Goal: Find specific page/section: Find specific page/section

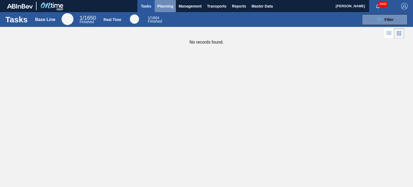
click at [160, 5] on span "Planning" at bounding box center [165, 6] width 16 height 6
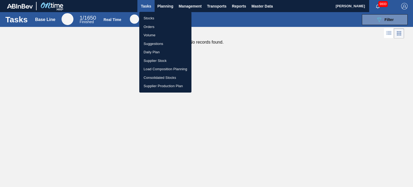
click at [256, 7] on div at bounding box center [206, 93] width 413 height 187
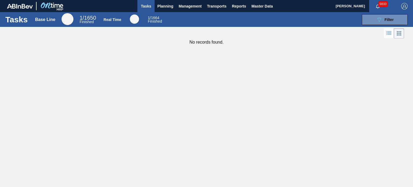
click at [257, 0] on body "Tasks Planning Management Transports Reports Master Data [PERSON_NAME] 9800 Mar…" at bounding box center [206, 0] width 413 height 0
click at [257, 7] on span "Master Data" at bounding box center [261, 6] width 21 height 6
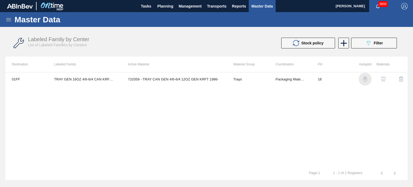
click at [366, 79] on img "button" at bounding box center [365, 78] width 5 height 5
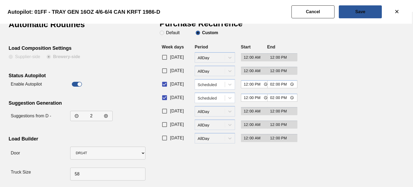
scroll to position [12, 0]
click at [314, 15] on button "Cancel" at bounding box center [313, 11] width 43 height 13
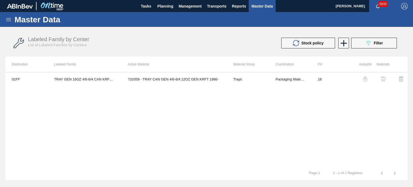
click at [366, 78] on img "button" at bounding box center [365, 78] width 5 height 5
